Goal: Task Accomplishment & Management: Complete application form

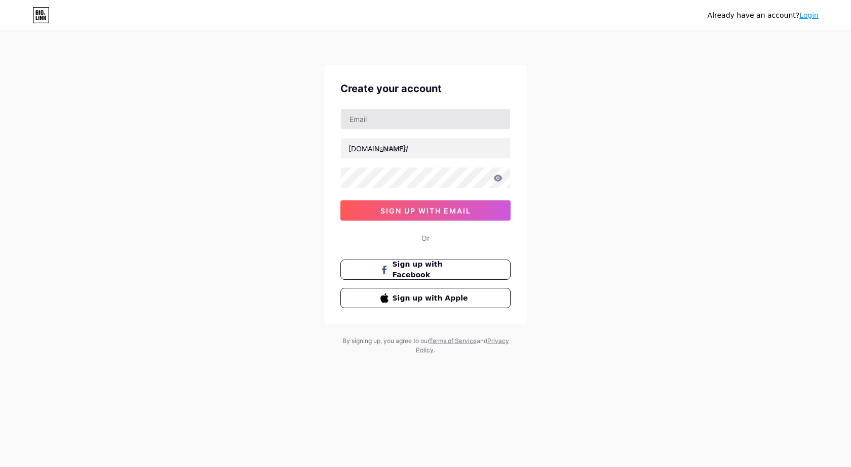
type input "[EMAIL_ADDRESS][DOMAIN_NAME]"
click at [411, 150] on input "text" at bounding box center [425, 148] width 169 height 20
paste input "kvbgroup"
type input "kvbgroup"
click at [499, 176] on icon at bounding box center [498, 178] width 9 height 7
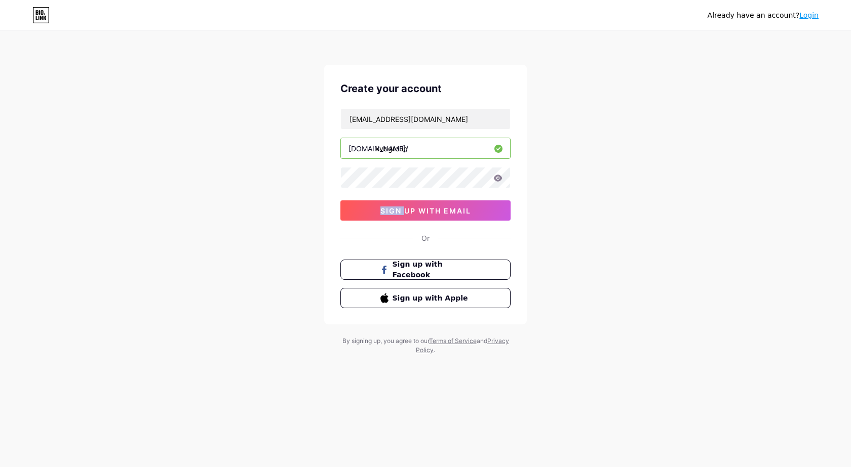
click at [499, 176] on icon at bounding box center [498, 178] width 9 height 7
click at [498, 180] on icon at bounding box center [498, 178] width 9 height 7
click at [495, 179] on icon at bounding box center [498, 178] width 9 height 7
click at [499, 181] on icon at bounding box center [498, 178] width 9 height 7
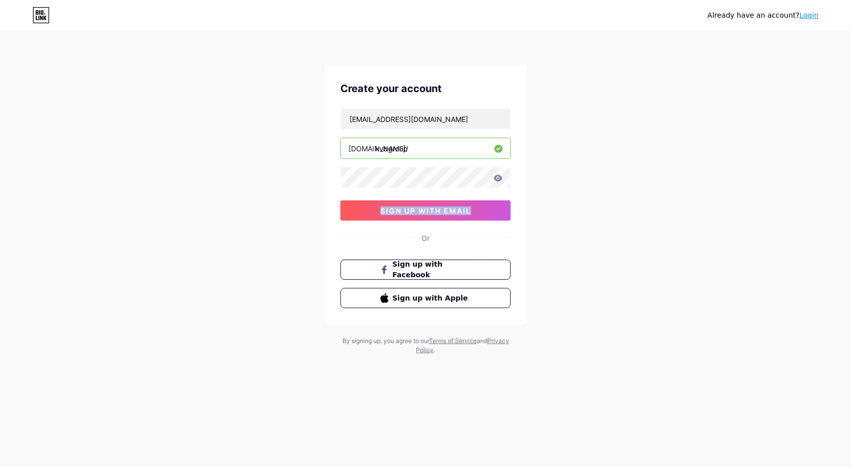
click at [499, 180] on icon at bounding box center [498, 178] width 9 height 7
click at [499, 178] on icon at bounding box center [497, 178] width 9 height 7
click at [500, 177] on icon at bounding box center [498, 178] width 9 height 7
click at [542, 177] on div "Already have an account? Login Create your account [EMAIL_ADDRESS][DOMAIN_NAME]…" at bounding box center [425, 193] width 851 height 387
click at [481, 210] on button "sign up with email" at bounding box center [425, 211] width 170 height 20
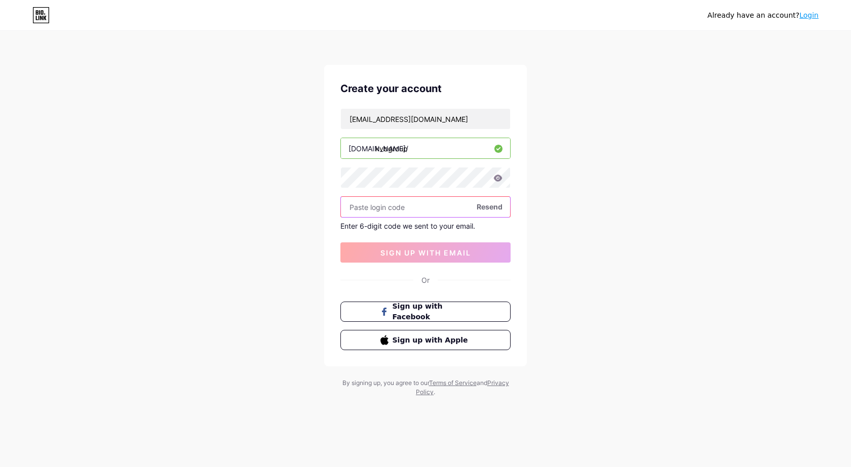
paste input "655761"
type input "655761"
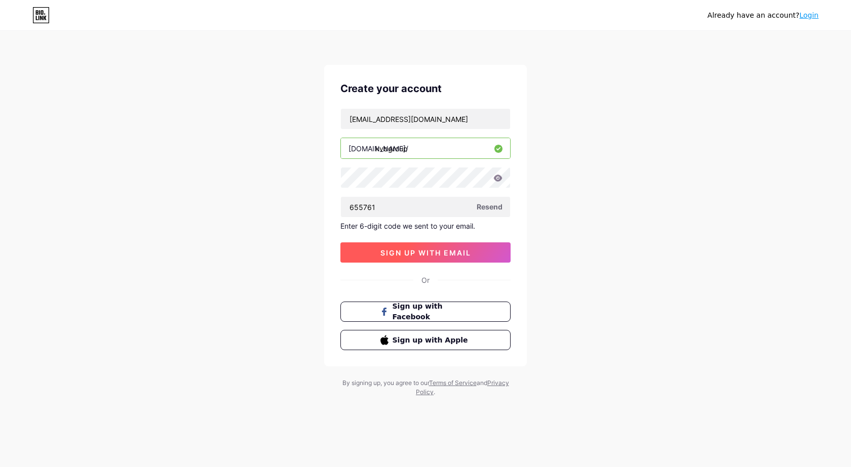
click at [378, 249] on button "sign up with email" at bounding box center [425, 253] width 170 height 20
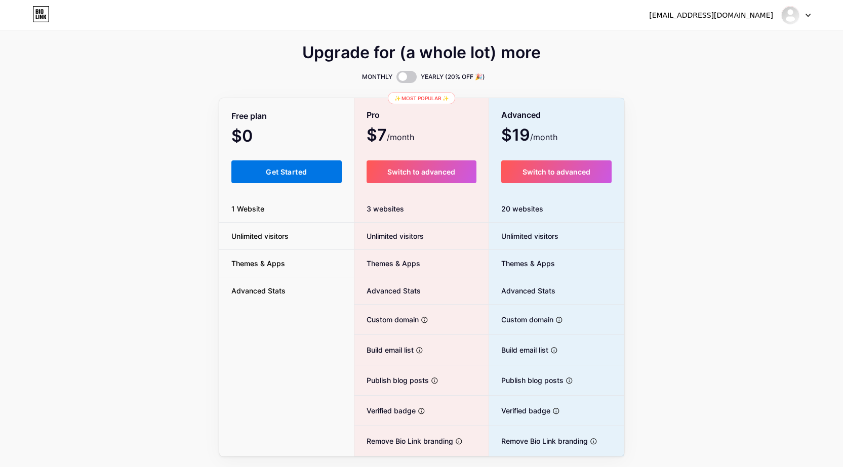
click at [255, 178] on button "Get Started" at bounding box center [286, 172] width 111 height 23
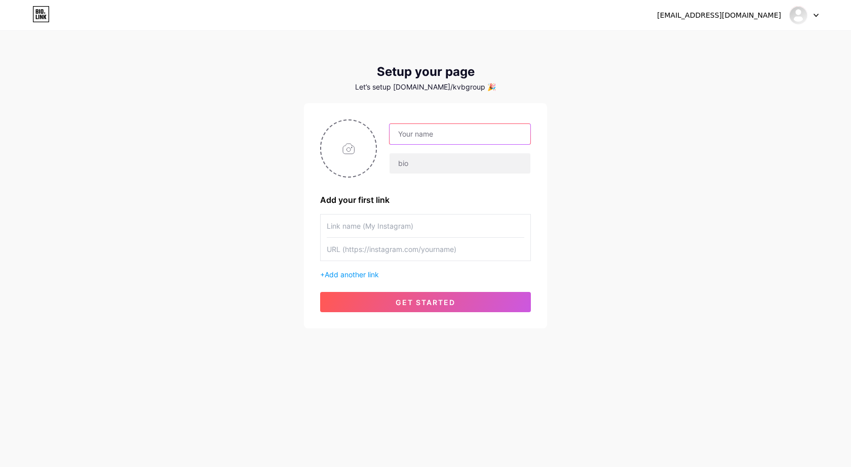
click at [451, 134] on input "text" at bounding box center [459, 134] width 141 height 20
type input "KVB Staffing Solution"
click at [419, 163] on input "text" at bounding box center [459, 163] width 141 height 20
click at [448, 183] on div "KVB Staffing Solution Add your first link + Add another link get started" at bounding box center [425, 216] width 211 height 193
click at [433, 167] on input "text" at bounding box center [459, 163] width 141 height 20
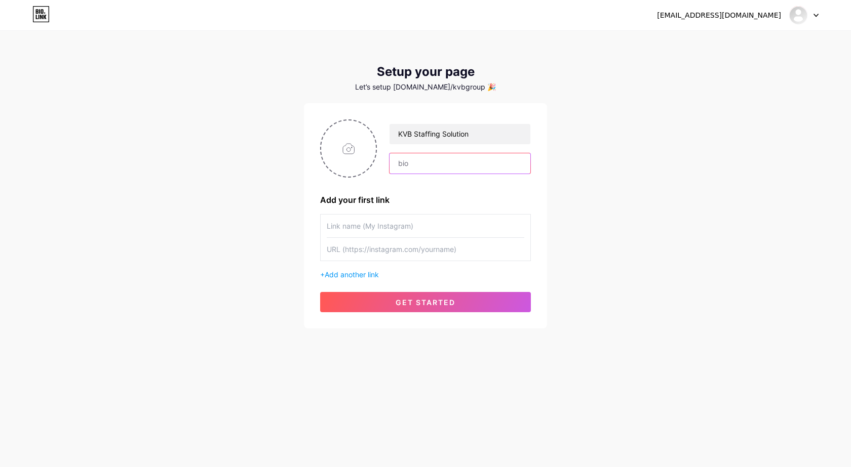
paste input "KVB Staffing Solutions Pvt. Ltd., based in [GEOGRAPHIC_DATA], is a fast-growing…"
type input "KVB Staffing Solutions Pvt. Ltd., based in [GEOGRAPHIC_DATA], is a fast-growing…"
click at [382, 230] on input "text" at bounding box center [425, 226] width 197 height 23
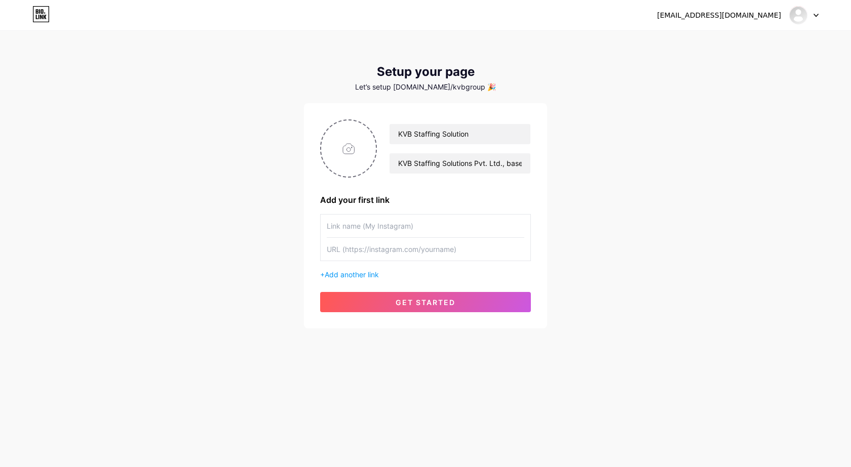
click at [423, 253] on input "text" at bounding box center [425, 249] width 197 height 23
paste input "KVB Group [URL][DOMAIN_NAME]"
drag, startPoint x: 369, startPoint y: 254, endPoint x: 329, endPoint y: 254, distance: 39.5
click at [329, 254] on input "KVB Group [URL][DOMAIN_NAME]" at bounding box center [425, 249] width 197 height 23
click at [365, 254] on input "KVB Group [URL][DOMAIN_NAME]" at bounding box center [425, 249] width 197 height 23
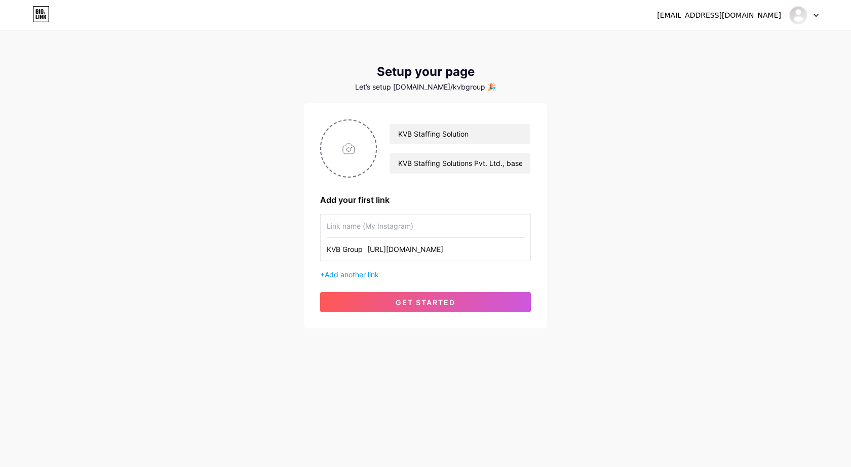
click at [367, 253] on input "KVB Group [URL][DOMAIN_NAME]" at bounding box center [425, 249] width 197 height 23
click at [367, 251] on input "KVB Group [URL][DOMAIN_NAME]" at bounding box center [425, 249] width 197 height 23
drag, startPoint x: 367, startPoint y: 252, endPoint x: 323, endPoint y: 255, distance: 43.6
click at [323, 255] on div "KVB Group [URL][DOMAIN_NAME]" at bounding box center [425, 237] width 211 height 47
type input "[URL][DOMAIN_NAME]"
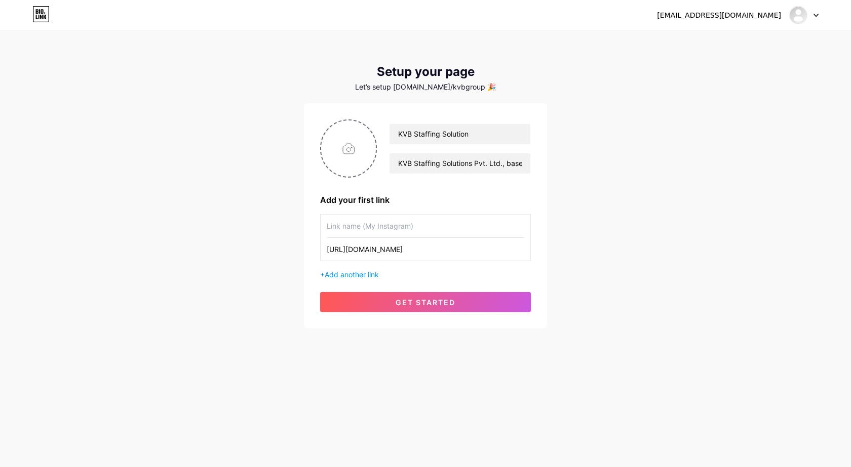
click at [397, 233] on input "text" at bounding box center [425, 226] width 197 height 23
type input "Website"
click at [314, 141] on div "KVB Staffing Solution KVB Staffing Solutions Pvt. Ltd., based in [GEOGRAPHIC_DA…" at bounding box center [425, 215] width 243 height 225
click at [342, 144] on input "file" at bounding box center [348, 149] width 55 height 56
type input "C:\fakepath\KVB1.png"
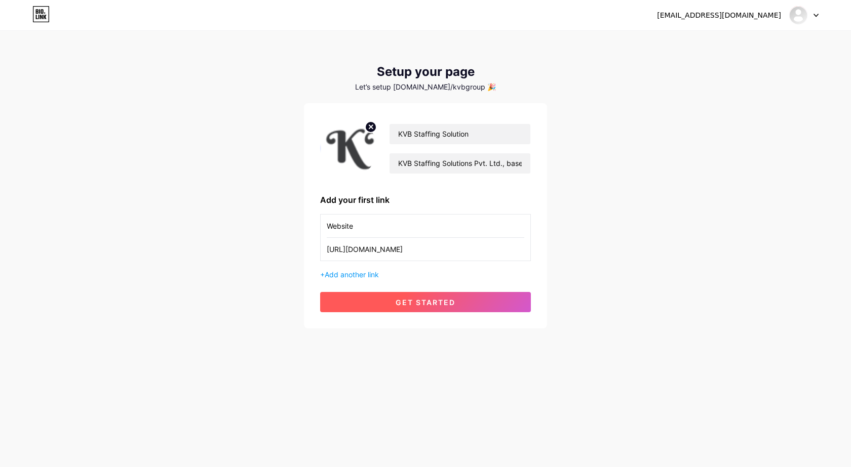
click at [425, 297] on button "get started" at bounding box center [425, 302] width 211 height 20
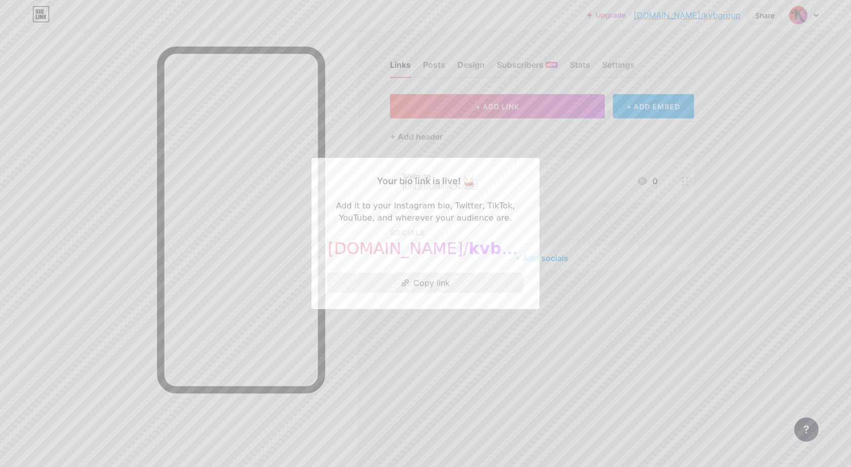
click at [427, 291] on button "Copy link" at bounding box center [425, 283] width 195 height 20
click at [438, 306] on div "Your bio link is live! 🥁 Add it to your Instagram bio, Twitter, TikTok, YouTube…" at bounding box center [425, 233] width 228 height 151
click at [532, 311] on div at bounding box center [425, 233] width 851 height 467
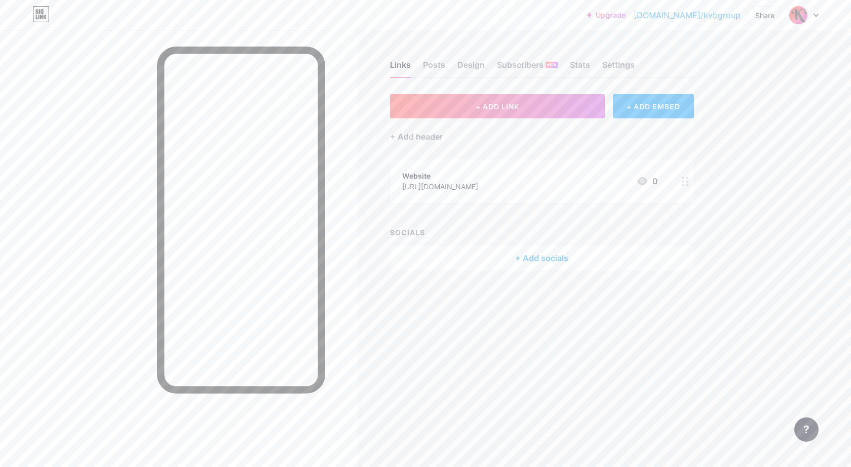
drag, startPoint x: 471, startPoint y: 187, endPoint x: 405, endPoint y: 303, distance: 133.3
click at [405, 303] on div "Links Posts Design Subscribers NEW Stats Settings + ADD LINK + ADD EMBED + Add …" at bounding box center [368, 175] width 736 height 291
click at [525, 304] on div "Links Posts Design Subscribers NEW Stats Settings + ADD LINK + ADD EMBED + Add …" at bounding box center [368, 175] width 736 height 291
